Goal: Task Accomplishment & Management: Use online tool/utility

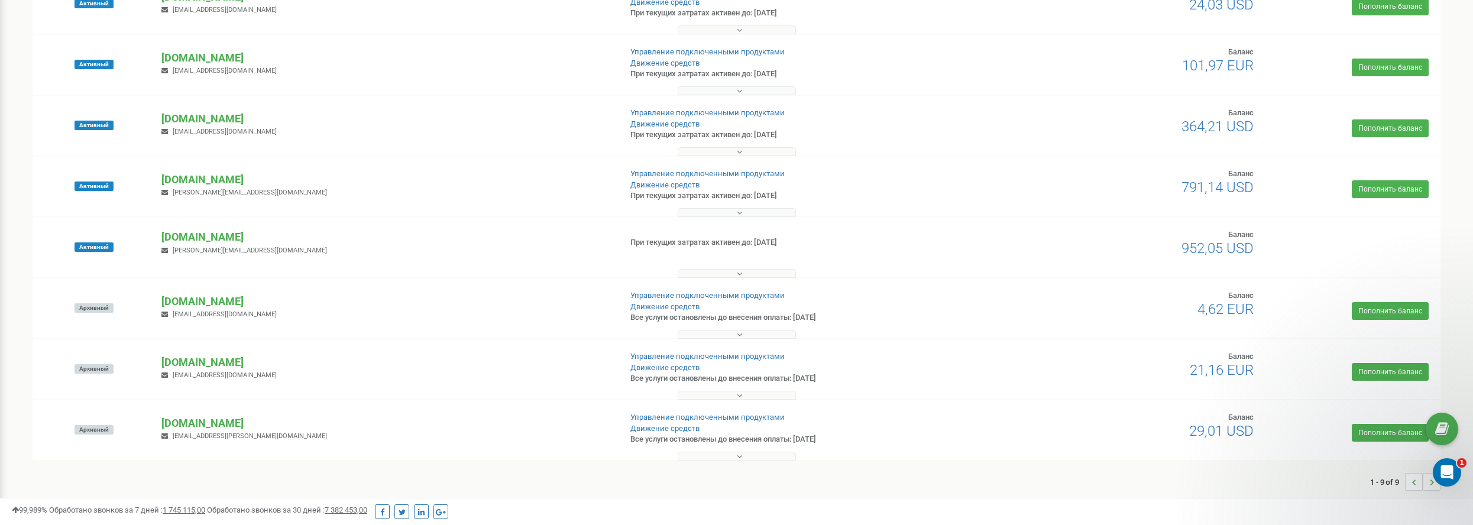
scroll to position [219, 0]
click at [210, 234] on p "[DOMAIN_NAME]" at bounding box center [385, 235] width 449 height 15
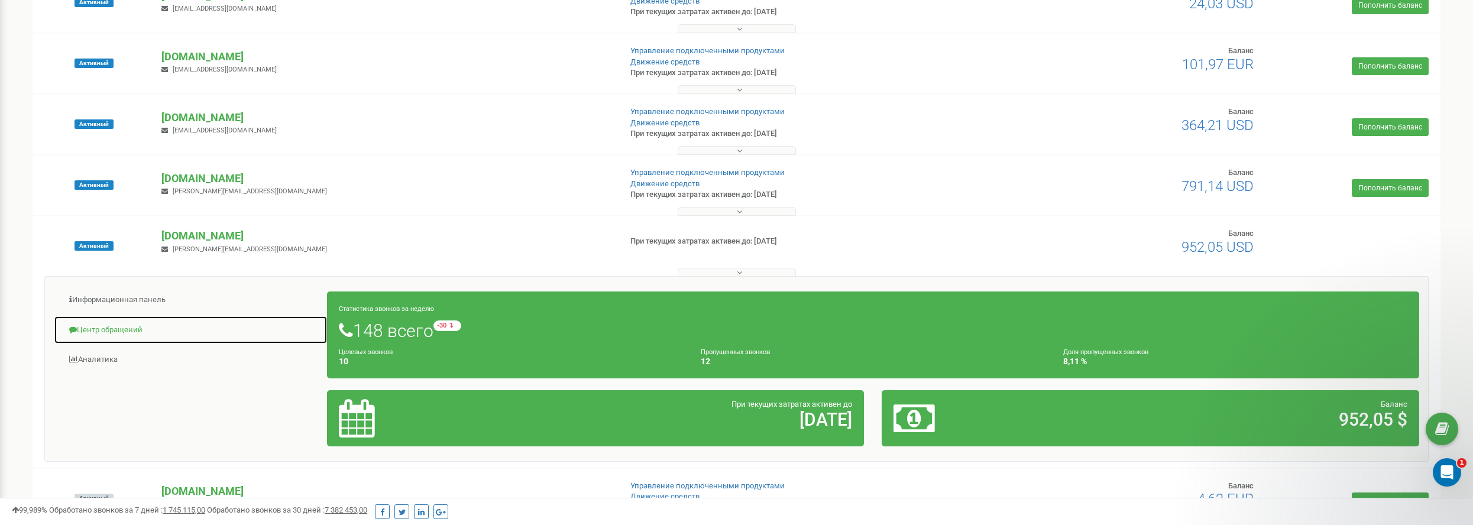
click at [99, 335] on link "Центр обращений" at bounding box center [191, 330] width 274 height 29
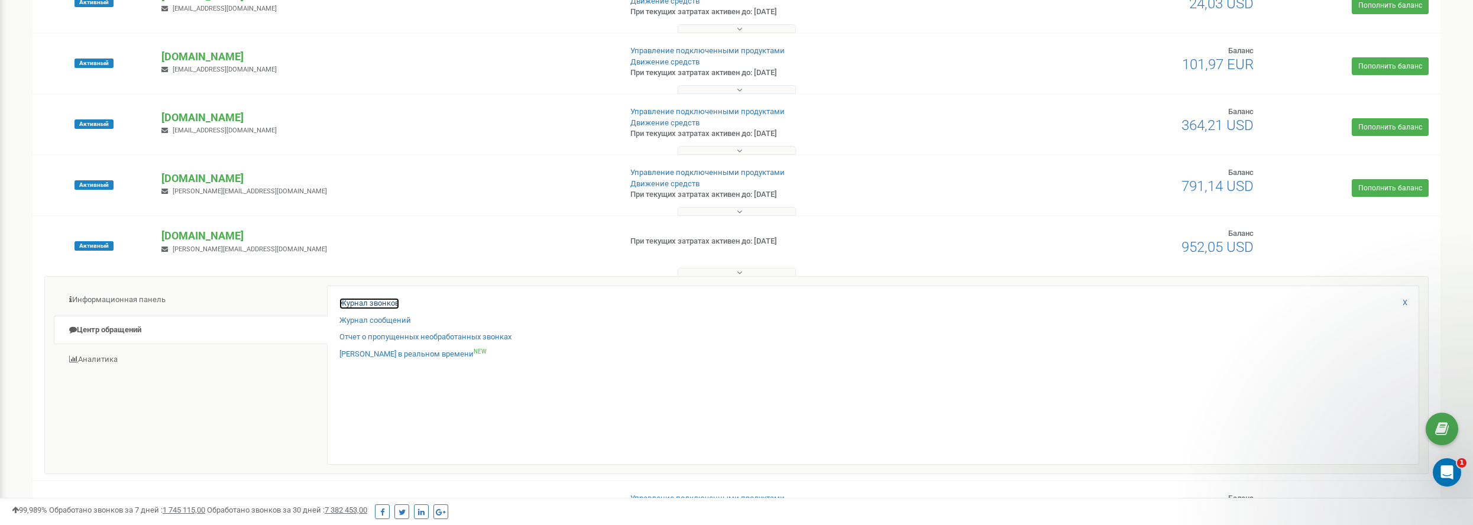
click at [378, 300] on link "Журнал звонков" at bounding box center [369, 303] width 60 height 11
click at [371, 303] on link "Журнал звонков" at bounding box center [369, 303] width 60 height 11
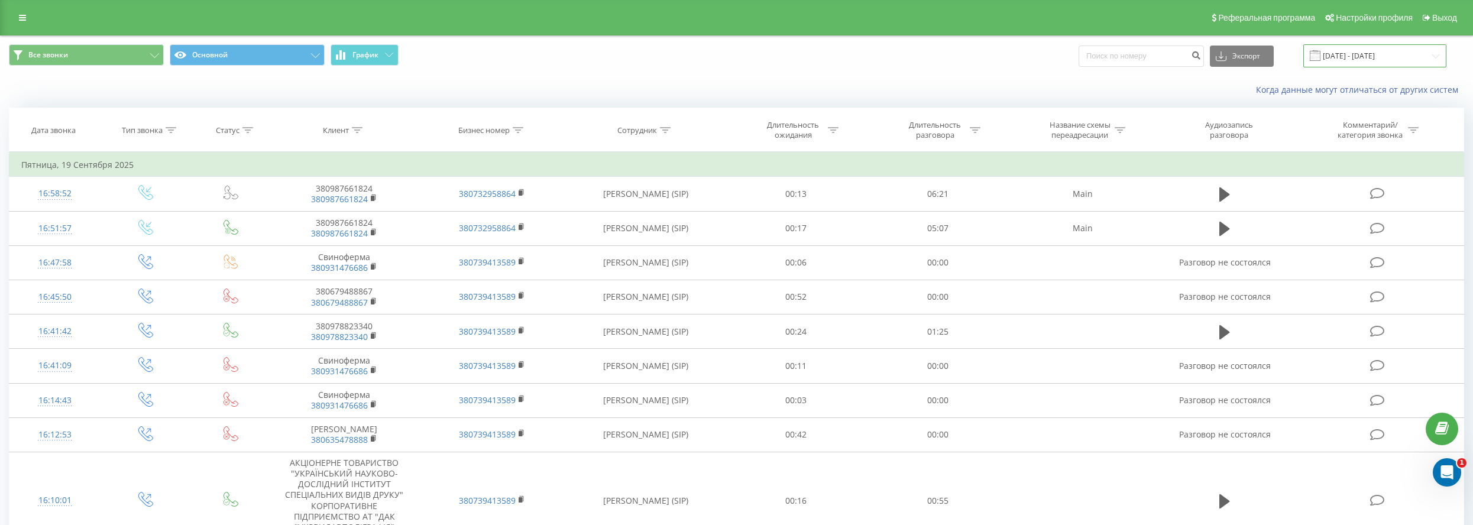
click at [1383, 57] on input "22.08.2025 - 22.09.2025" at bounding box center [1374, 55] width 143 height 23
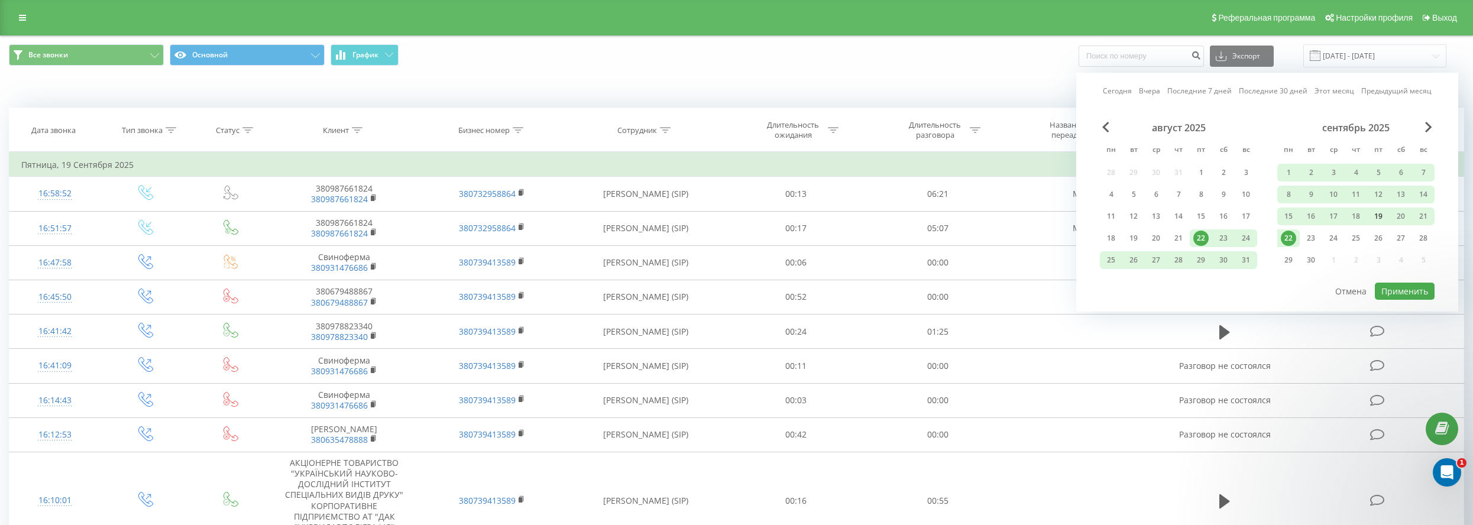
click at [1377, 218] on div "19" at bounding box center [1377, 216] width 15 height 15
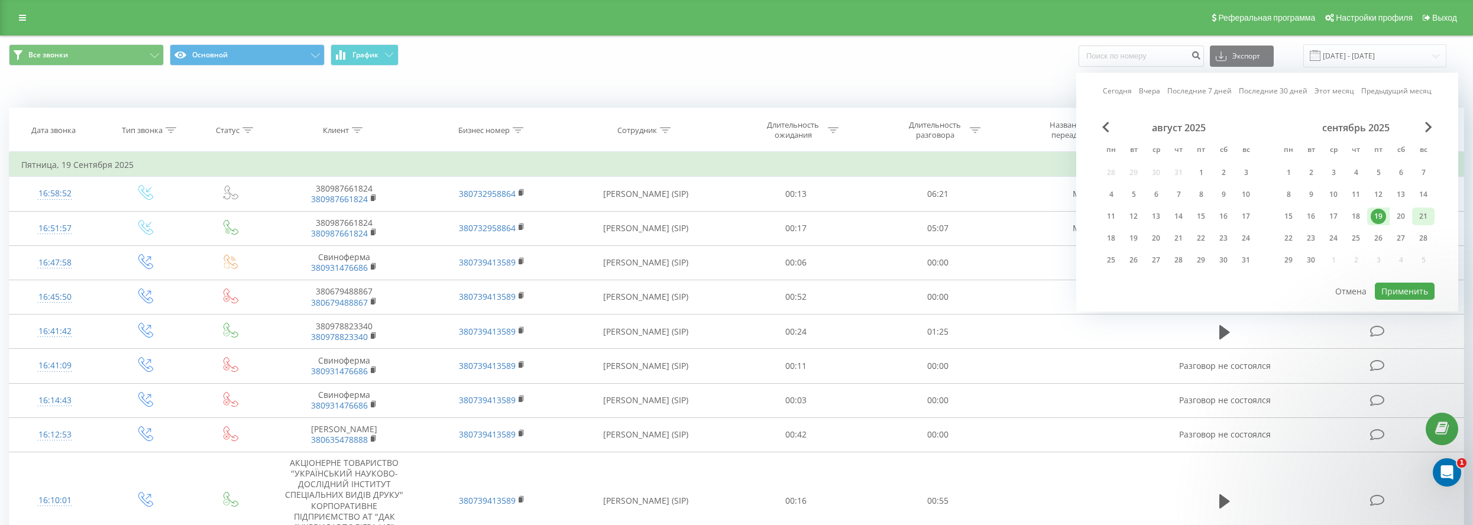
click at [1433, 213] on div "21" at bounding box center [1423, 217] width 22 height 18
click at [1386, 290] on button "Применить" at bounding box center [1405, 291] width 60 height 17
type input "19.09.2025 - 21.09.2025"
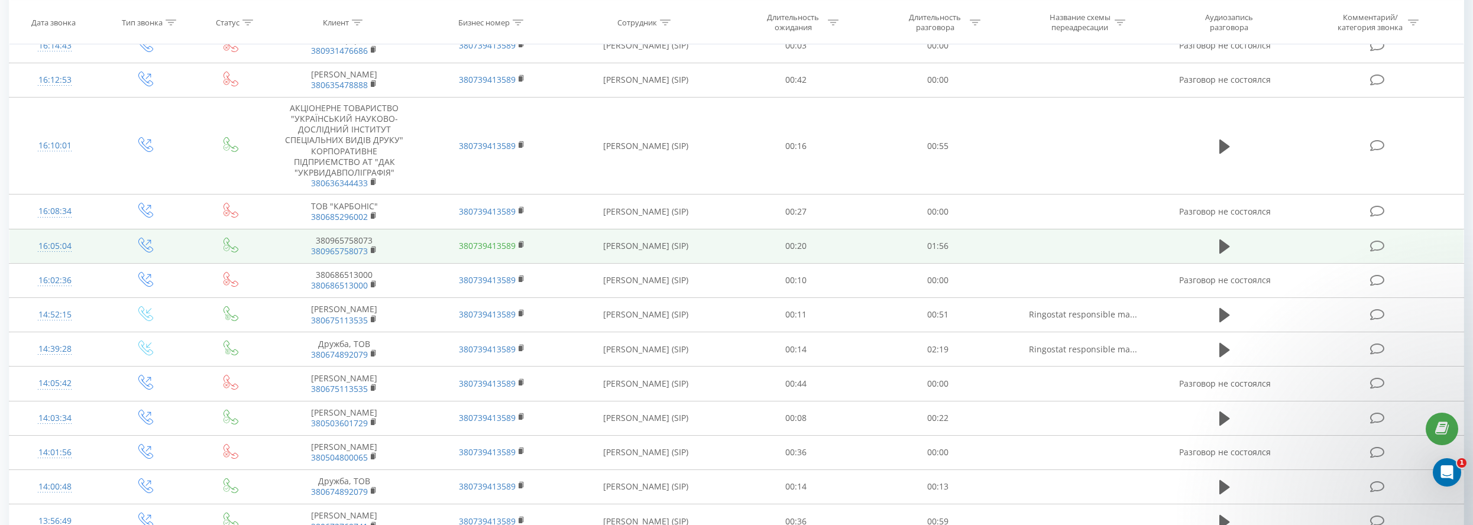
scroll to position [648, 0]
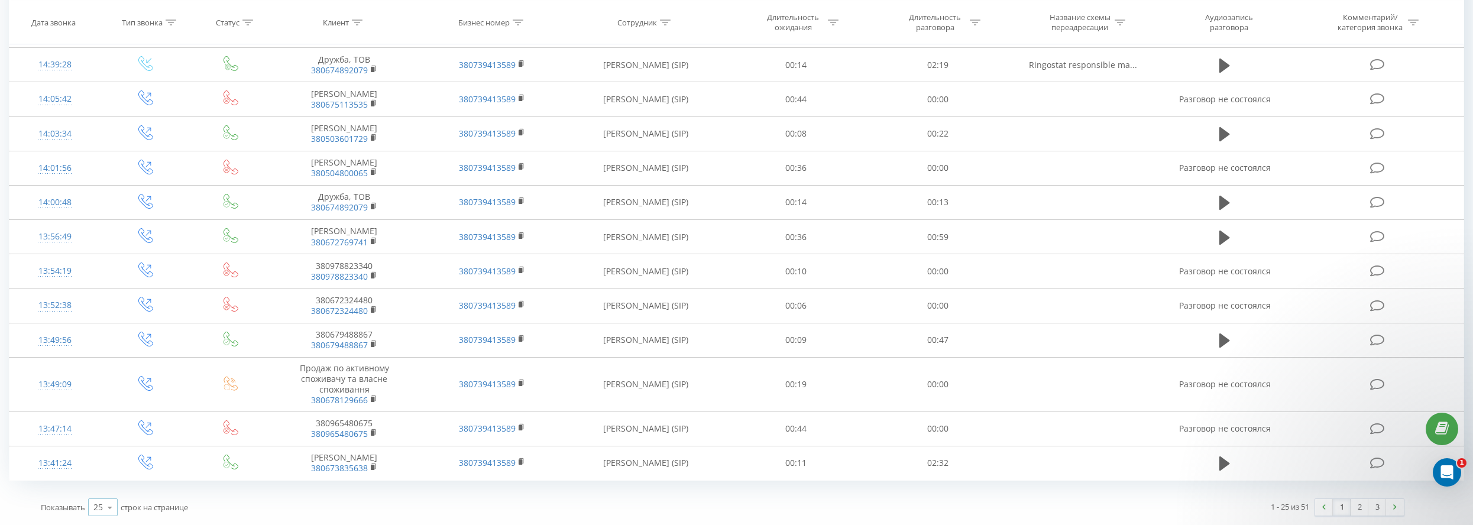
click at [106, 507] on icon at bounding box center [110, 507] width 18 height 23
click at [112, 487] on div "100" at bounding box center [103, 490] width 28 height 17
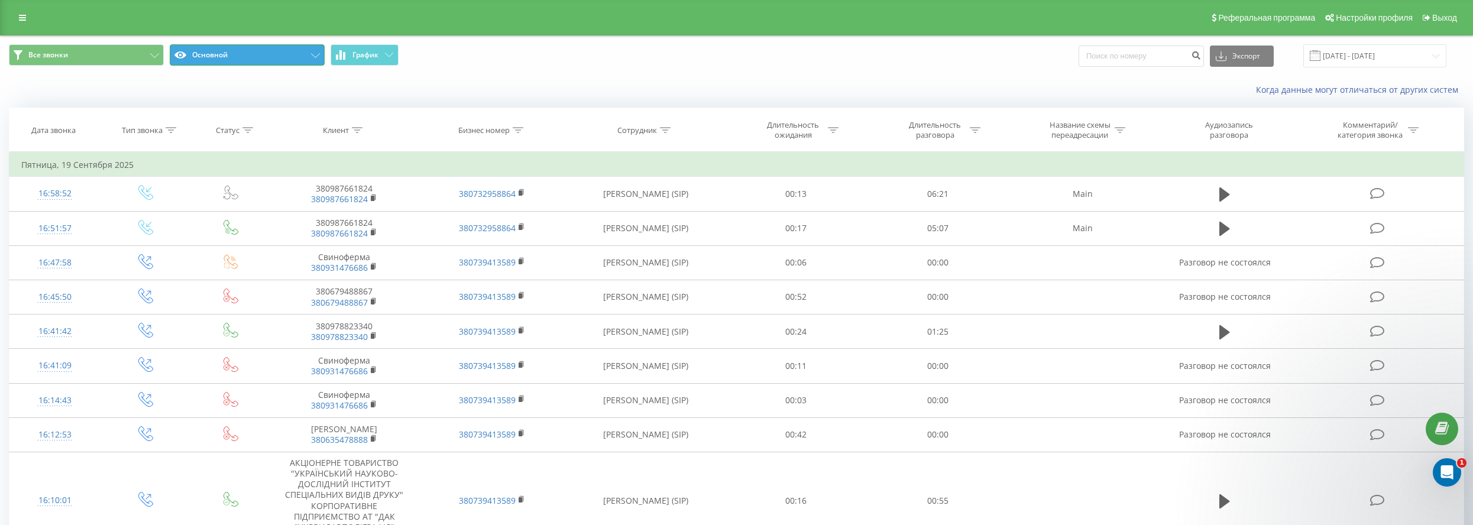
click at [289, 58] on button "Основной" at bounding box center [247, 54] width 155 height 21
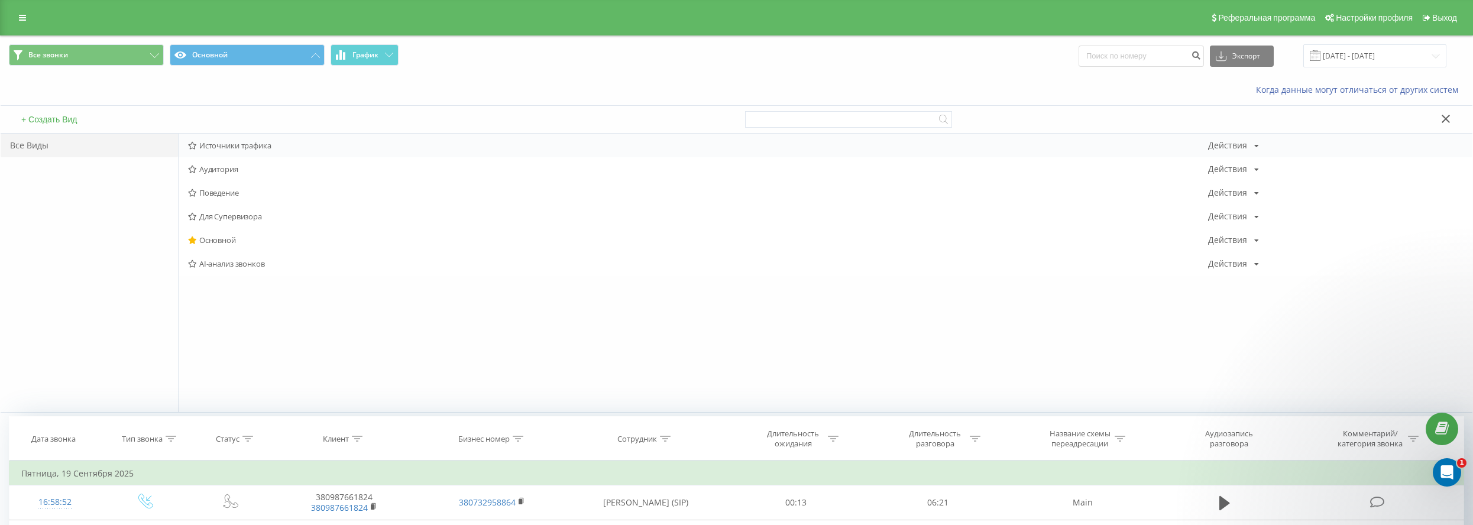
click at [237, 147] on span "Источники трафика" at bounding box center [698, 145] width 1020 height 8
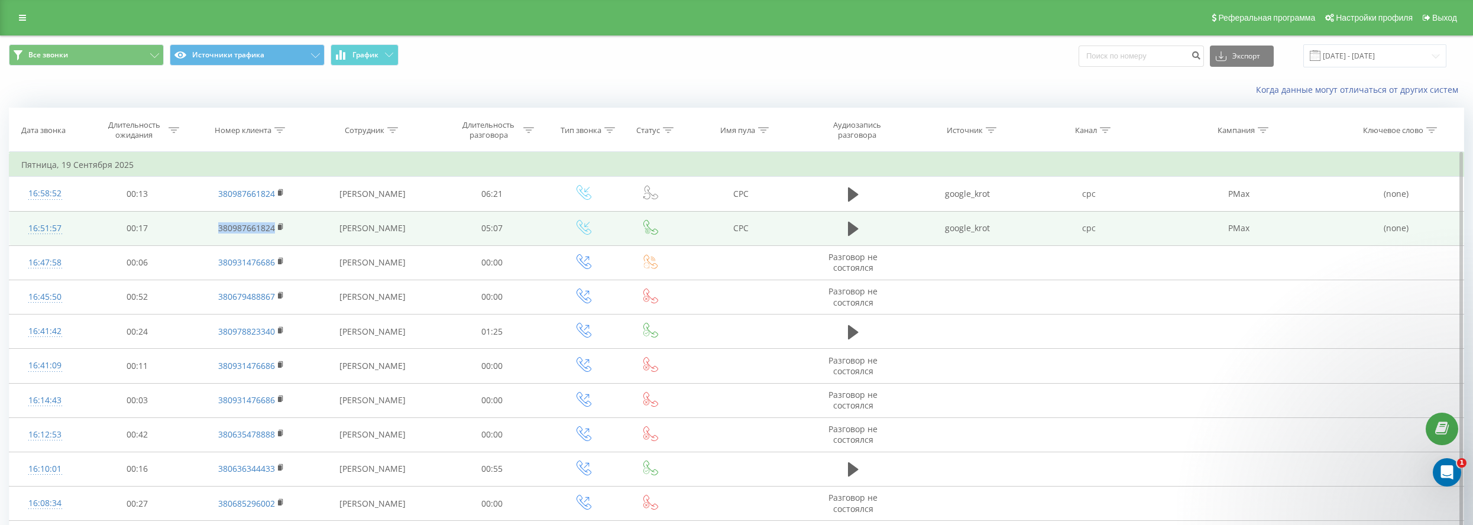
drag, startPoint x: 211, startPoint y: 226, endPoint x: 276, endPoint y: 229, distance: 65.1
click at [276, 229] on td "380987661824" at bounding box center [251, 228] width 116 height 34
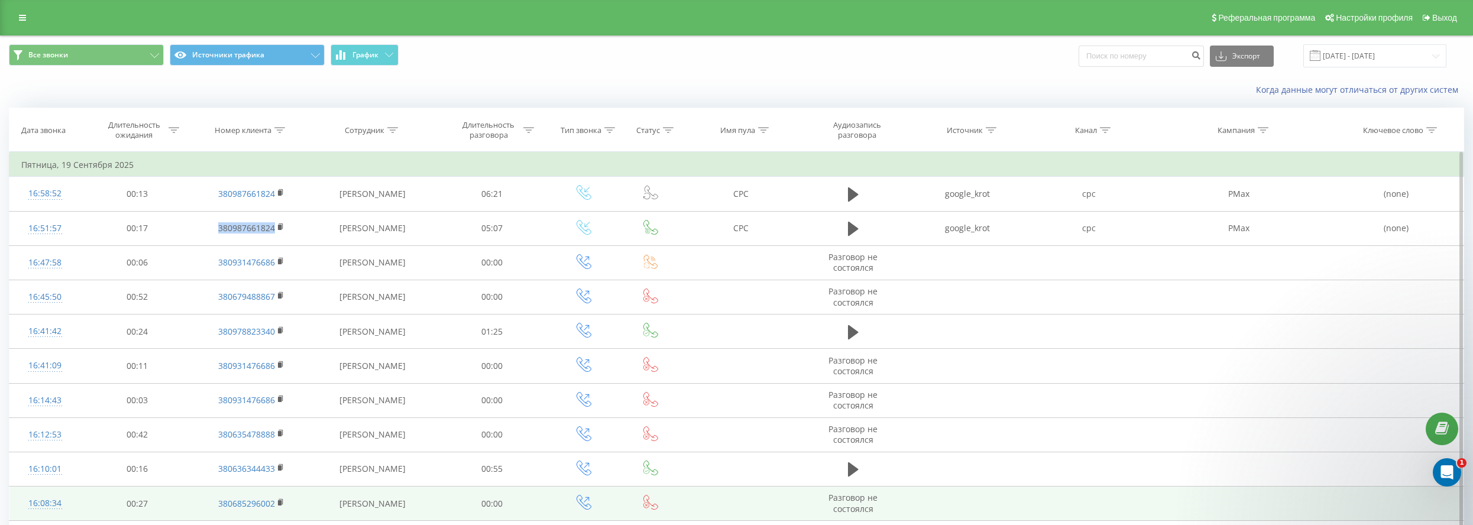
copy link "380987661824"
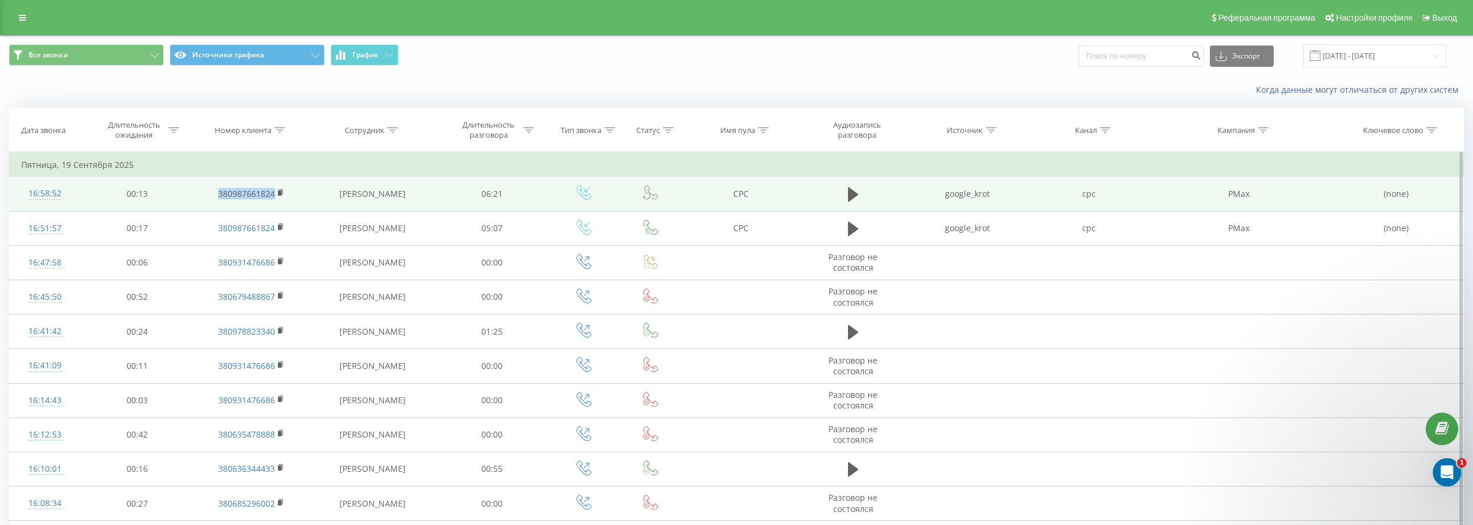
drag, startPoint x: 211, startPoint y: 187, endPoint x: 274, endPoint y: 195, distance: 63.8
click at [274, 195] on td "380987661824" at bounding box center [251, 194] width 116 height 34
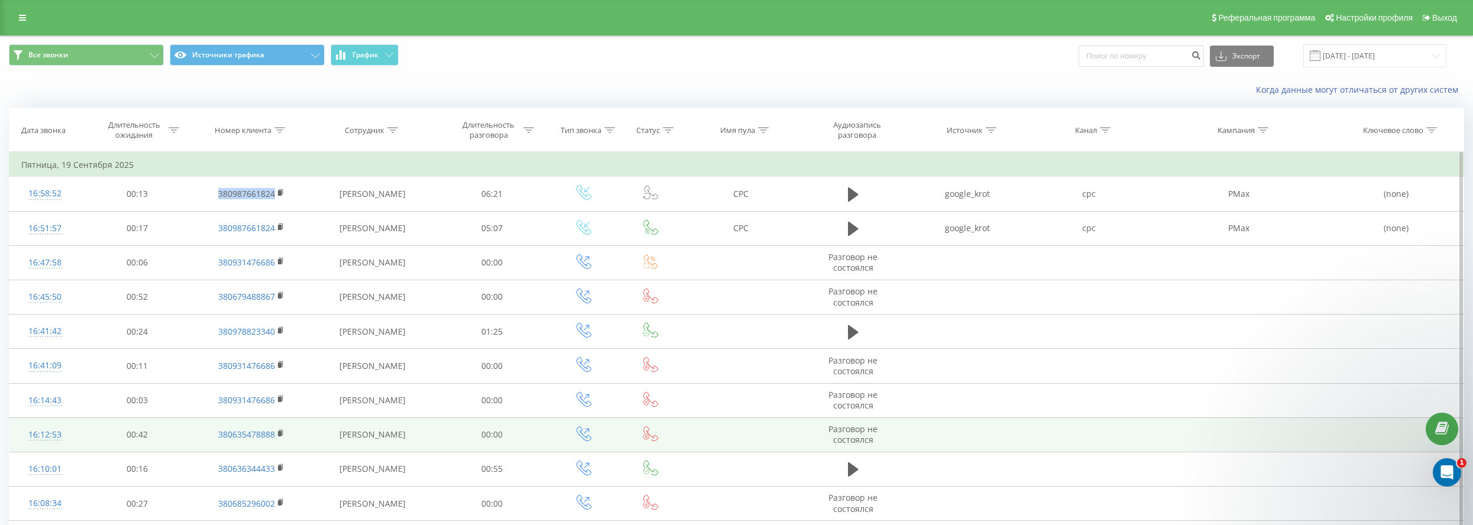
copy link "380987661824"
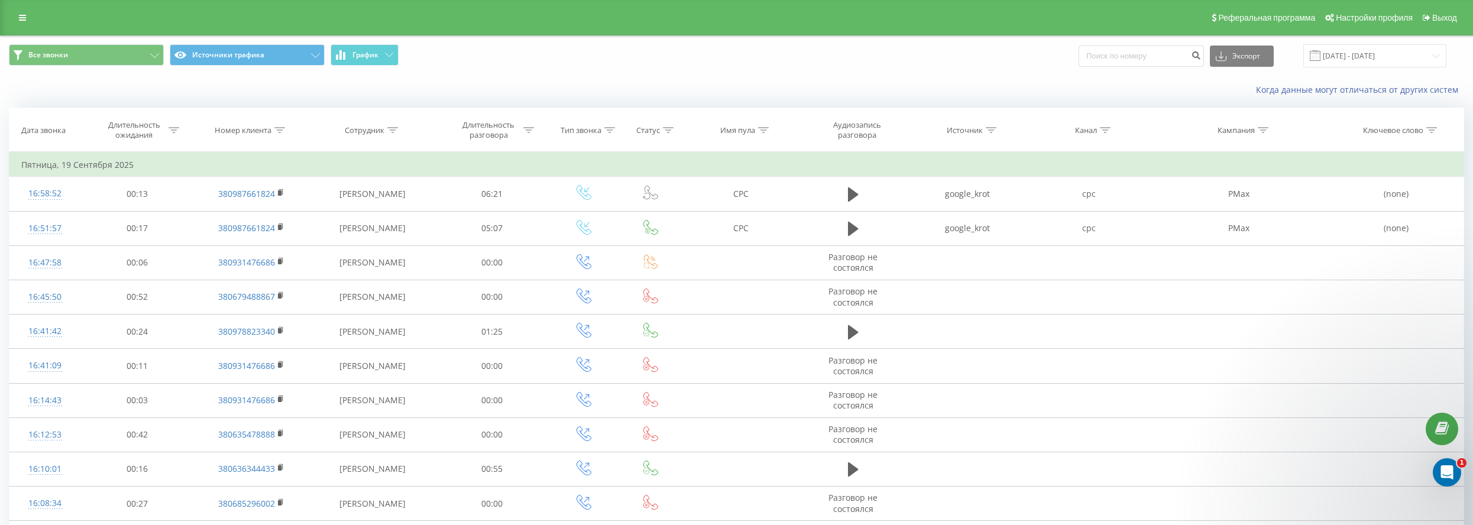
click at [663, 83] on div "Когда данные могут отличаться от других систем" at bounding box center [737, 90] width 1472 height 28
click at [1361, 55] on input "19.09.2025 - 21.09.2025" at bounding box center [1374, 55] width 143 height 23
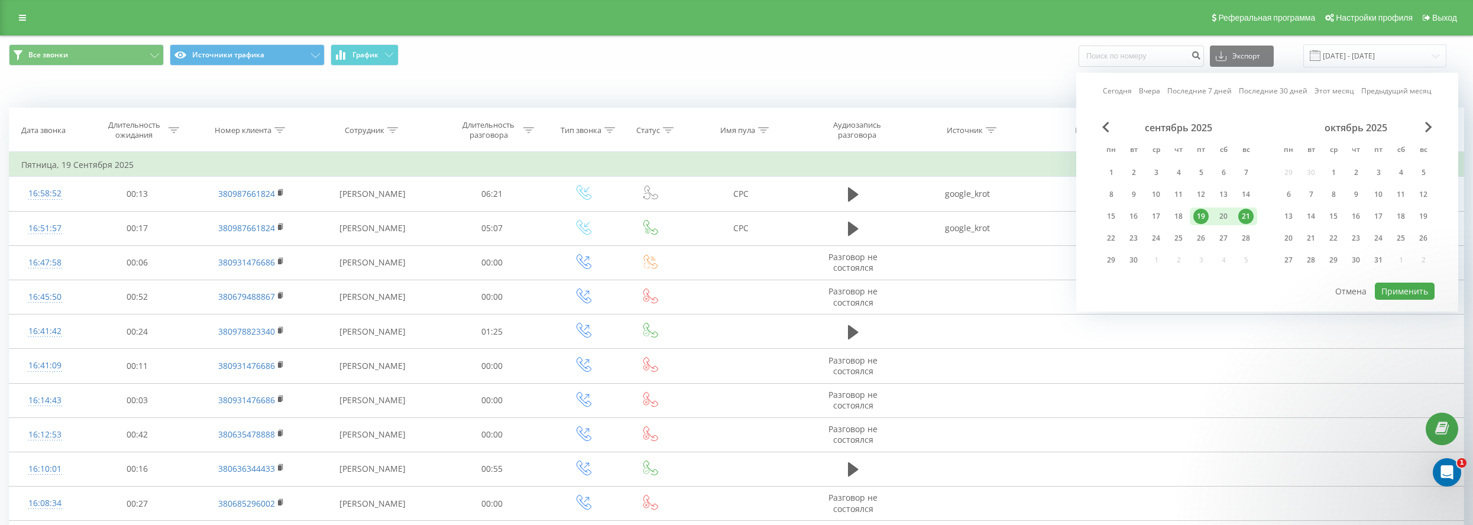
click at [1200, 213] on div "19" at bounding box center [1200, 216] width 15 height 15
click at [1241, 217] on div "21" at bounding box center [1245, 216] width 15 height 15
click at [1381, 283] on button "Применить" at bounding box center [1405, 291] width 60 height 17
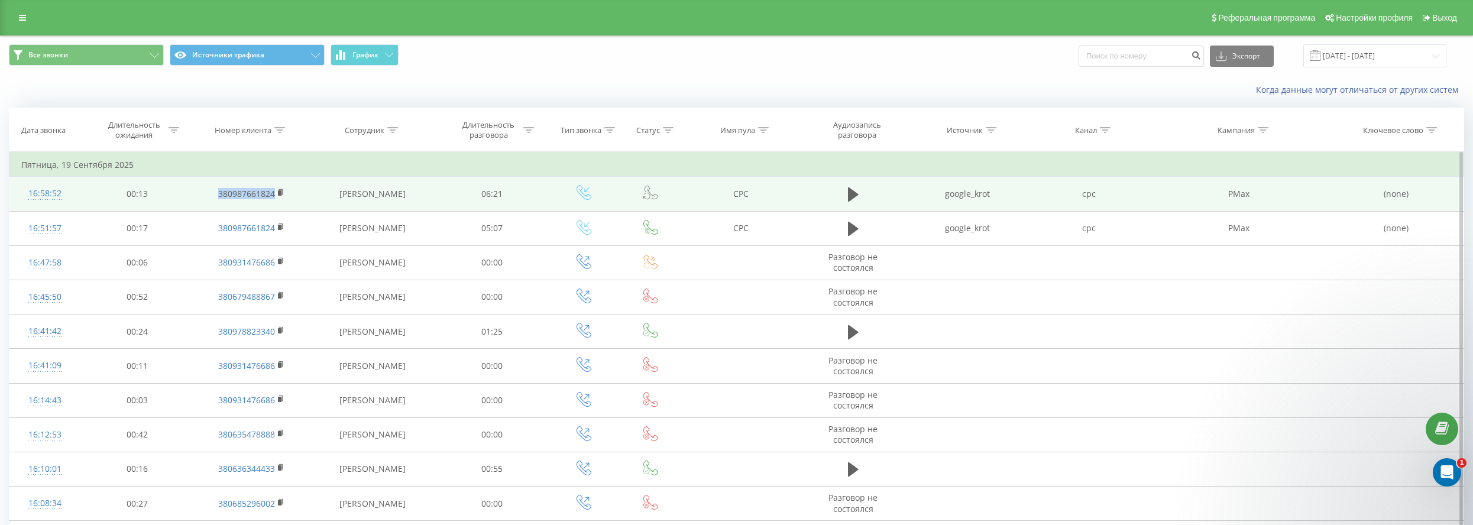
drag, startPoint x: 213, startPoint y: 193, endPoint x: 276, endPoint y: 198, distance: 62.3
click at [276, 198] on td "380987661824" at bounding box center [251, 194] width 116 height 34
copy link "380987661824"
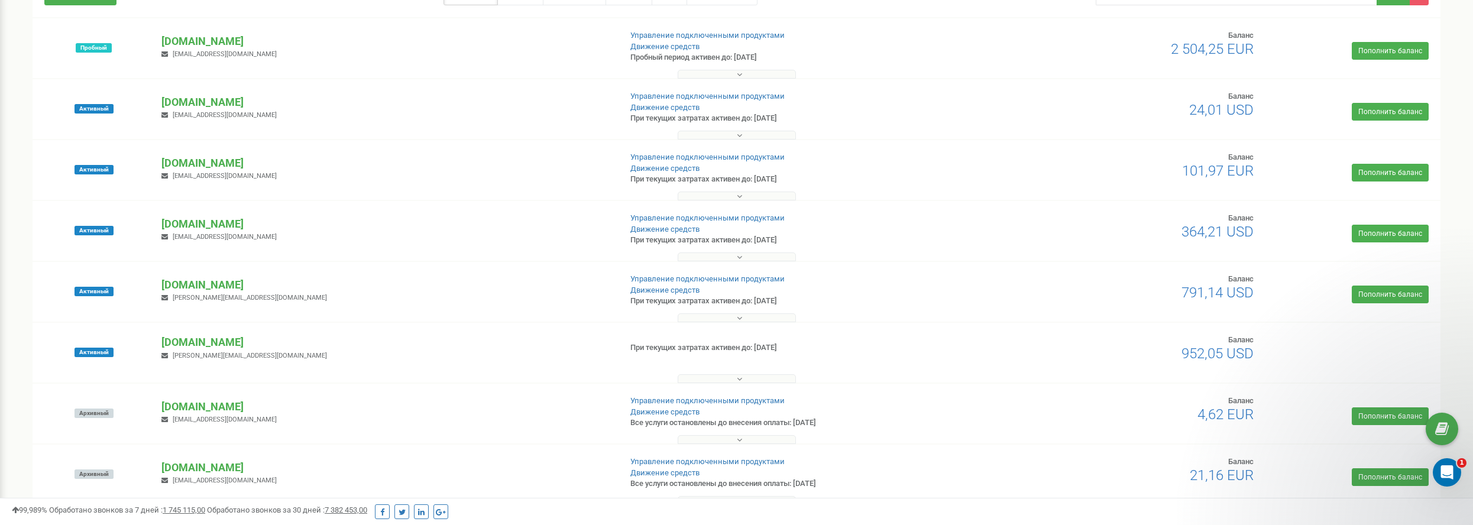
scroll to position [118, 0]
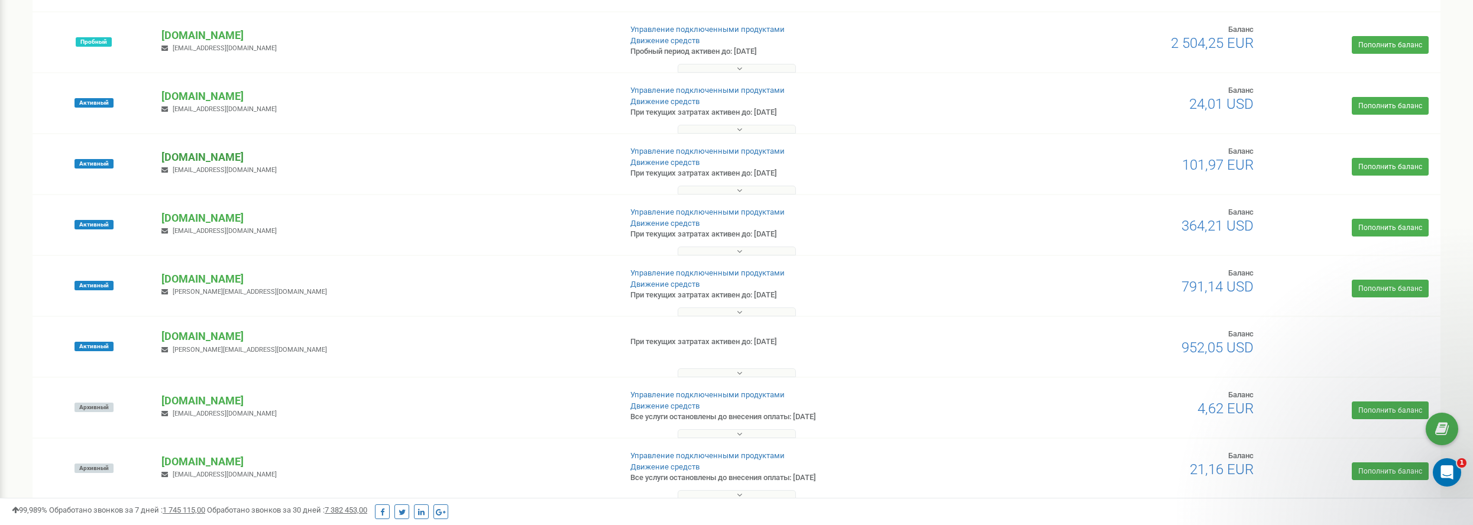
click at [202, 160] on p "[DOMAIN_NAME]" at bounding box center [385, 157] width 449 height 15
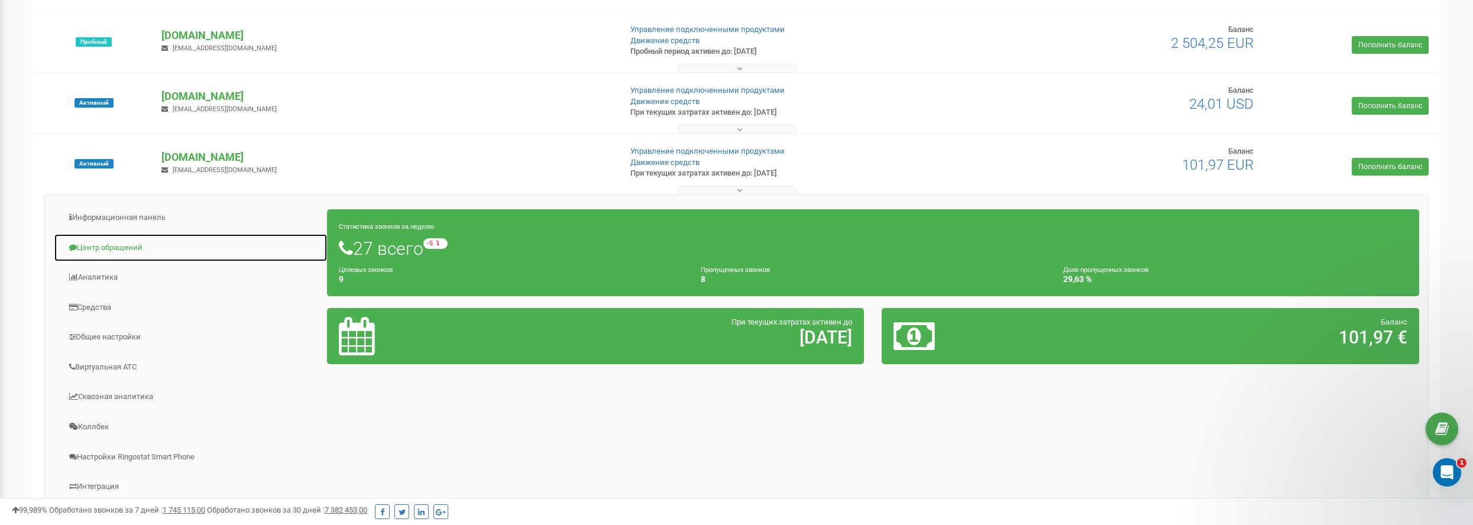
click at [127, 243] on link "Центр обращений" at bounding box center [191, 248] width 274 height 29
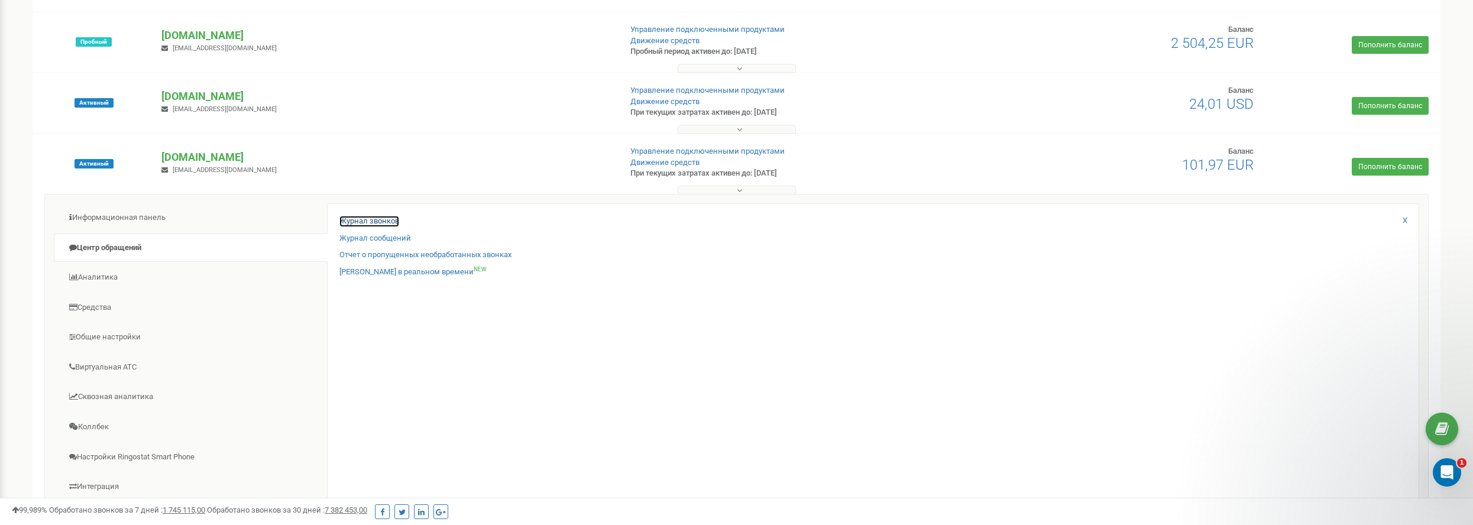
click at [373, 218] on link "Журнал звонков" at bounding box center [369, 221] width 60 height 11
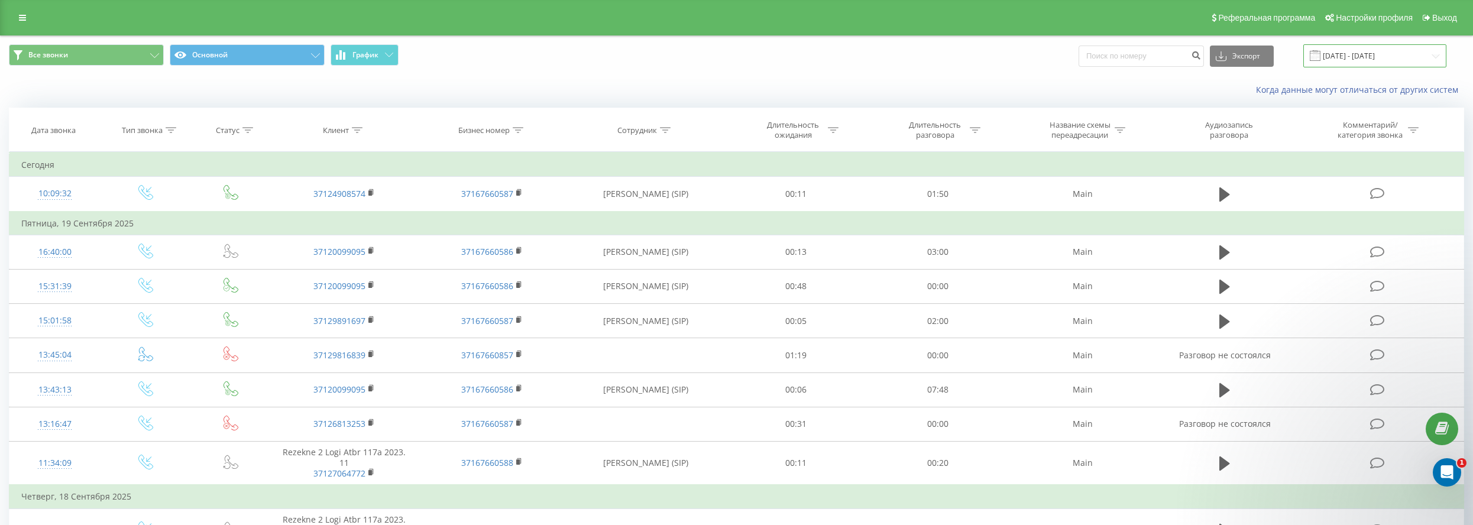
click at [1385, 50] on input "22.08.2025 - 22.09.2025" at bounding box center [1374, 55] width 143 height 23
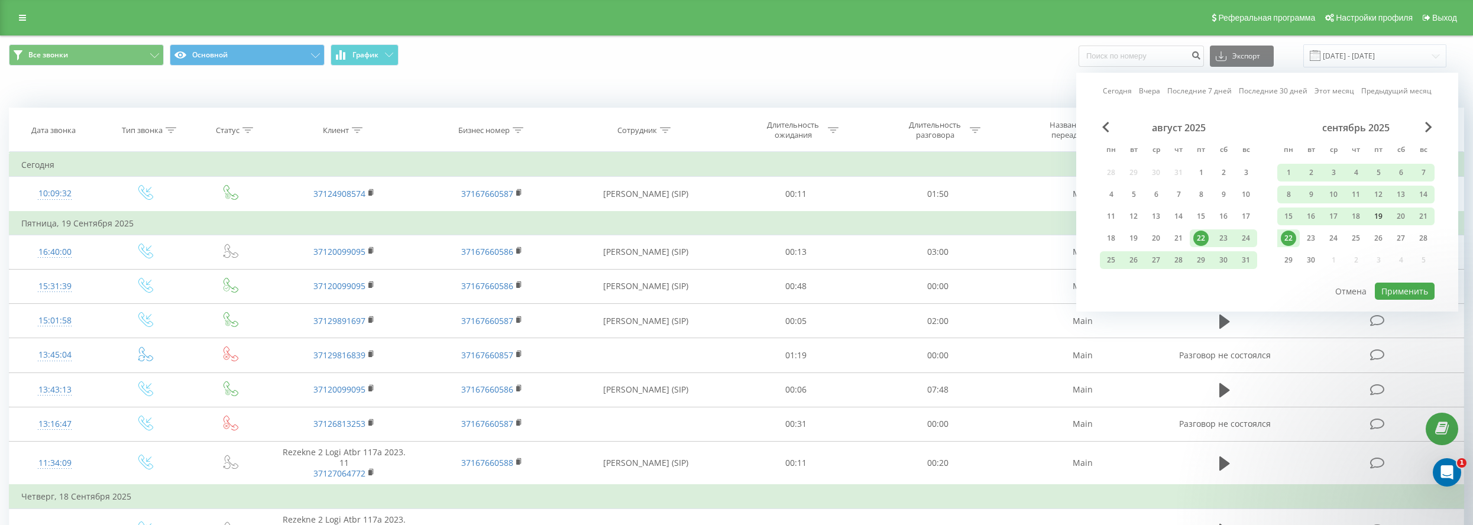
click at [1379, 218] on div "19" at bounding box center [1377, 216] width 15 height 15
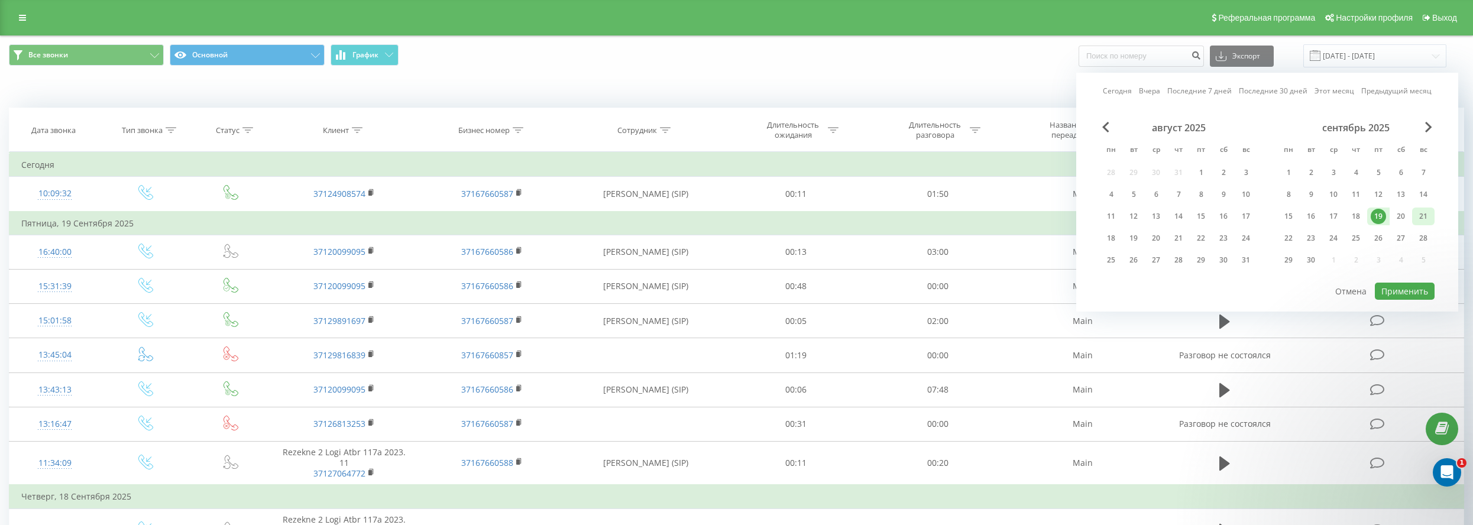
click at [1425, 220] on div "21" at bounding box center [1422, 216] width 15 height 15
click at [1417, 289] on button "Применить" at bounding box center [1405, 291] width 60 height 17
type input "19.09.2025 - 21.09.2025"
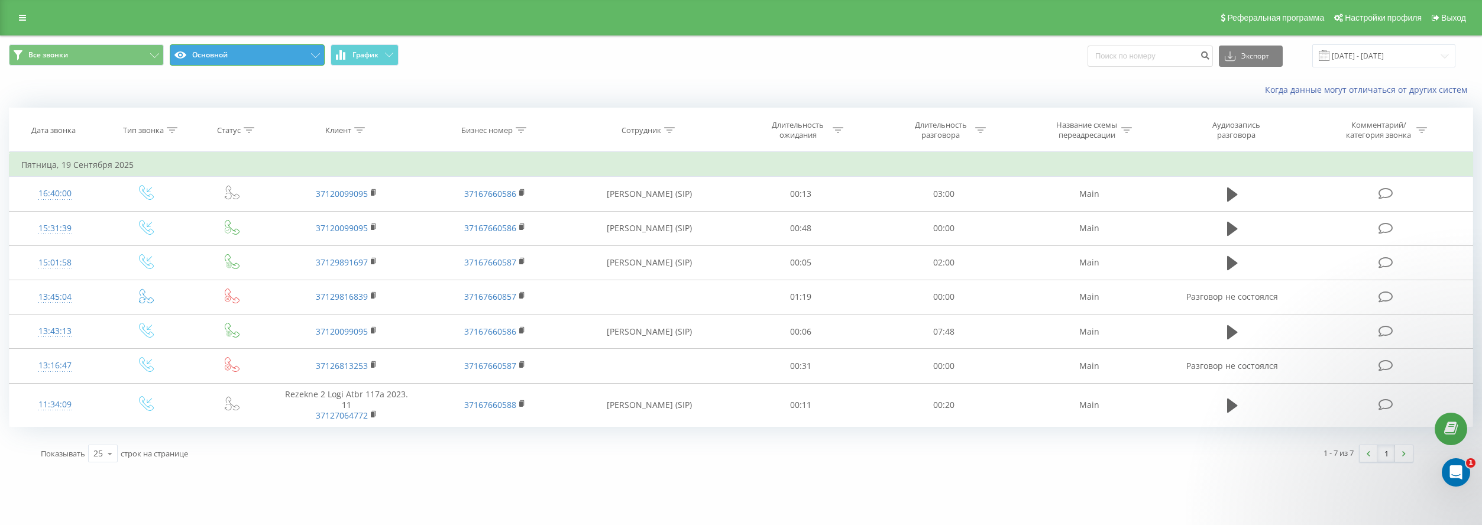
drag, startPoint x: 276, startPoint y: 50, endPoint x: 275, endPoint y: 57, distance: 7.1
click at [275, 50] on button "Основной" at bounding box center [247, 54] width 155 height 21
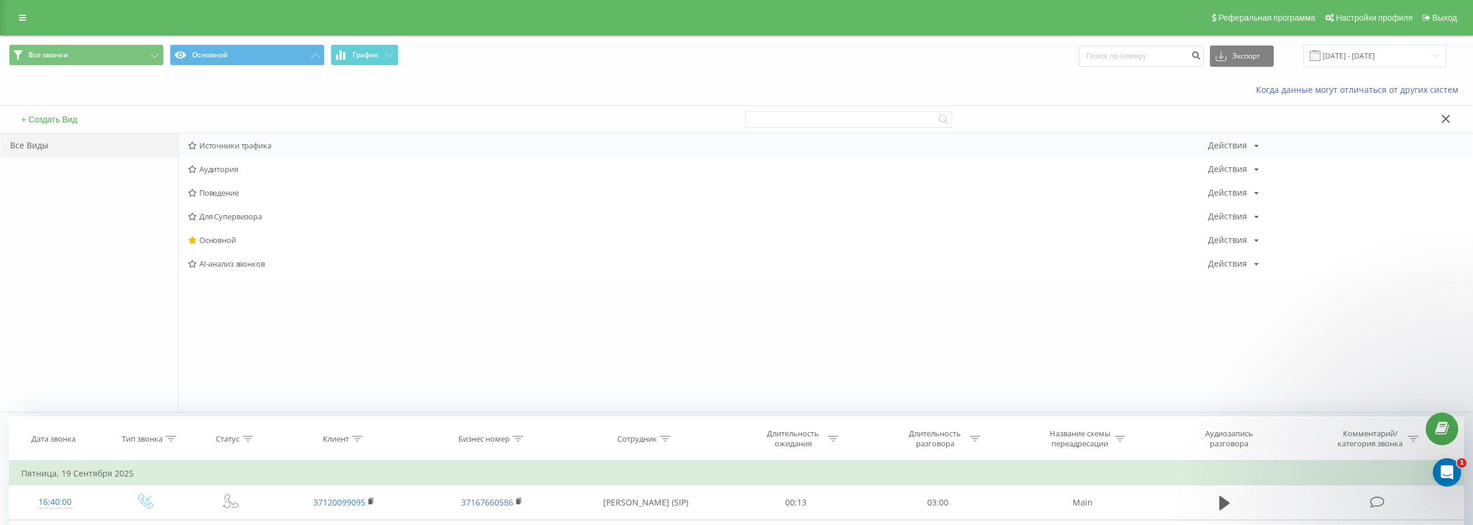
click at [259, 141] on span "Источники трафика" at bounding box center [698, 145] width 1020 height 8
